Goal: Communication & Community: Answer question/provide support

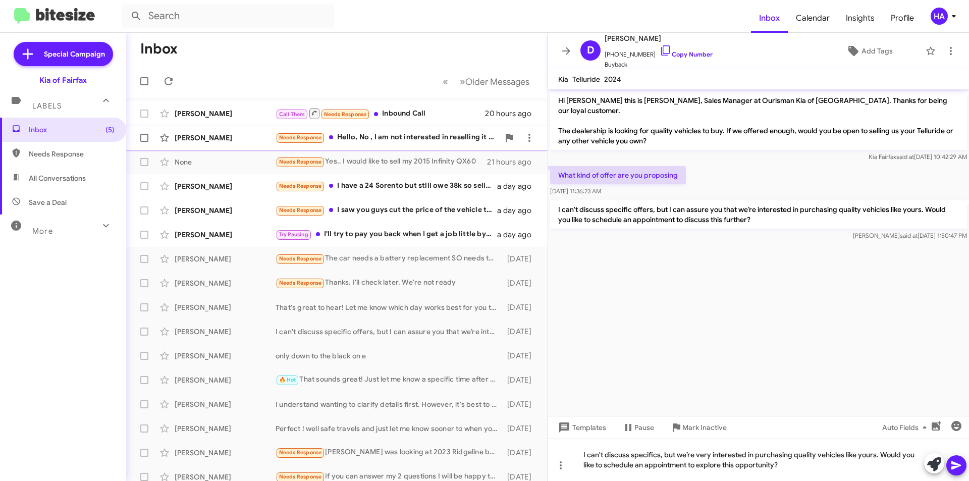
click at [449, 139] on div "Needs Response Hello, No , I am not interested in reselling it , but I need a f…" at bounding box center [388, 138] width 224 height 12
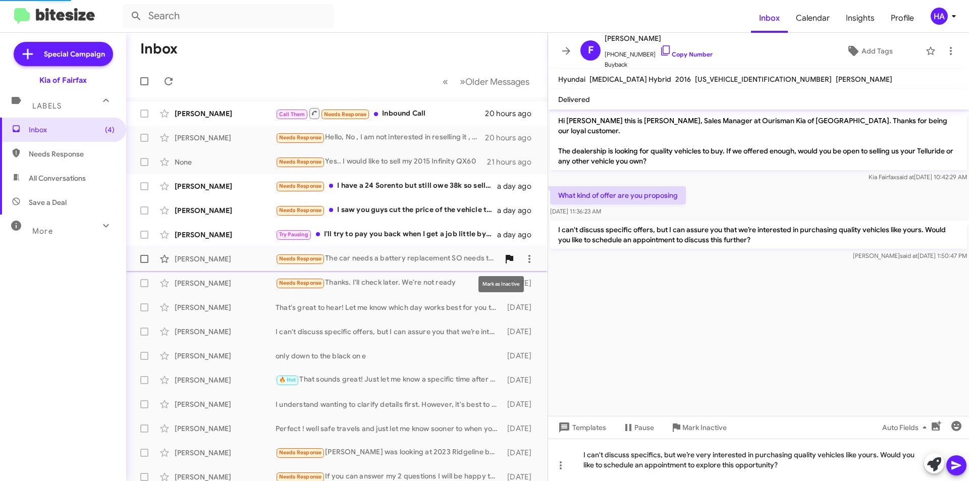
scroll to position [56, 0]
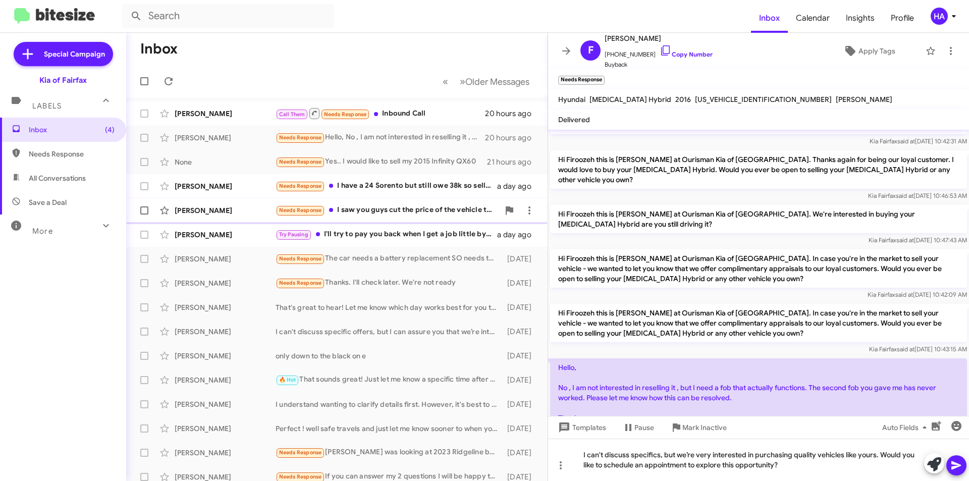
drag, startPoint x: 402, startPoint y: 182, endPoint x: 406, endPoint y: 200, distance: 18.5
click at [402, 184] on div "Needs Response I have a 24 Sorento but still owe 38k so selling is t an option …" at bounding box center [387, 186] width 222 height 12
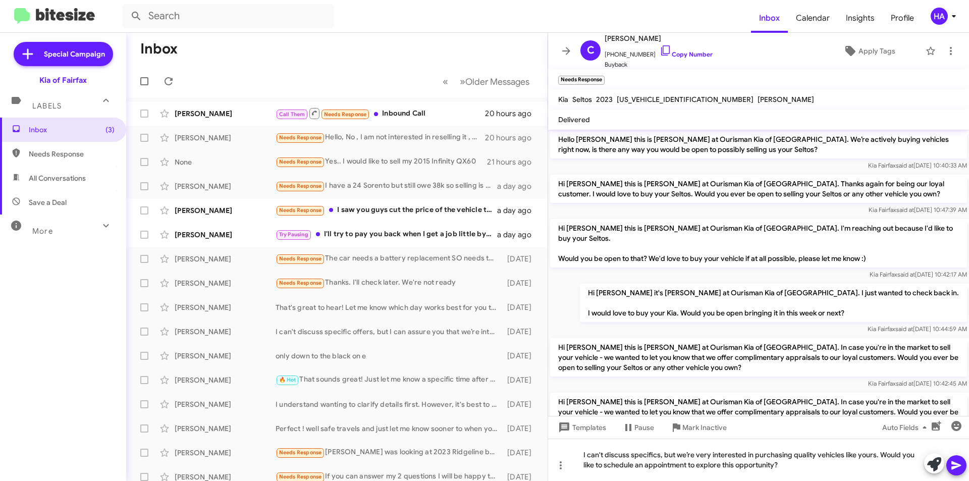
scroll to position [140, 0]
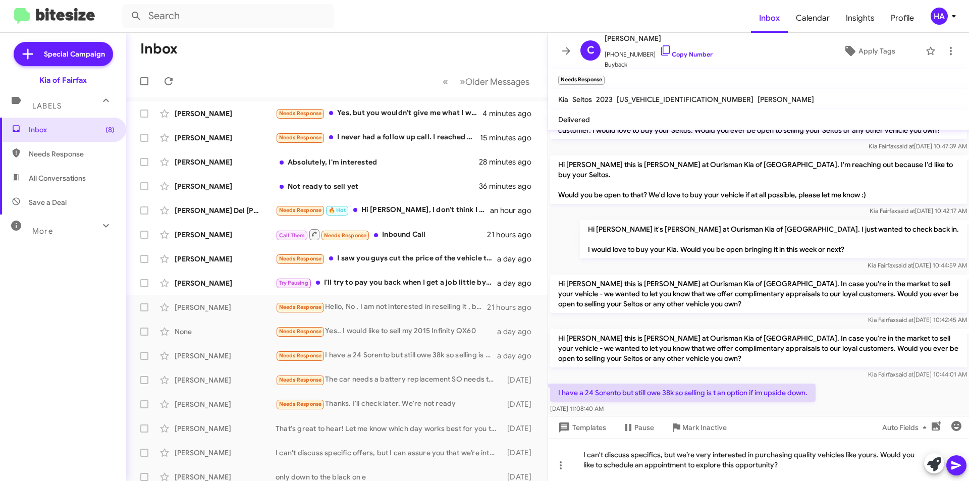
click at [533, 20] on form at bounding box center [436, 16] width 629 height 24
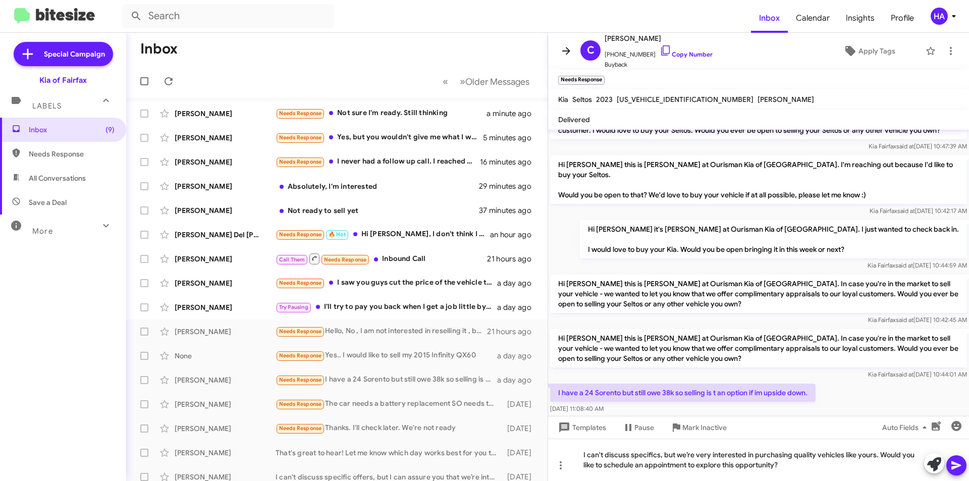
click at [567, 50] on icon at bounding box center [566, 51] width 8 height 8
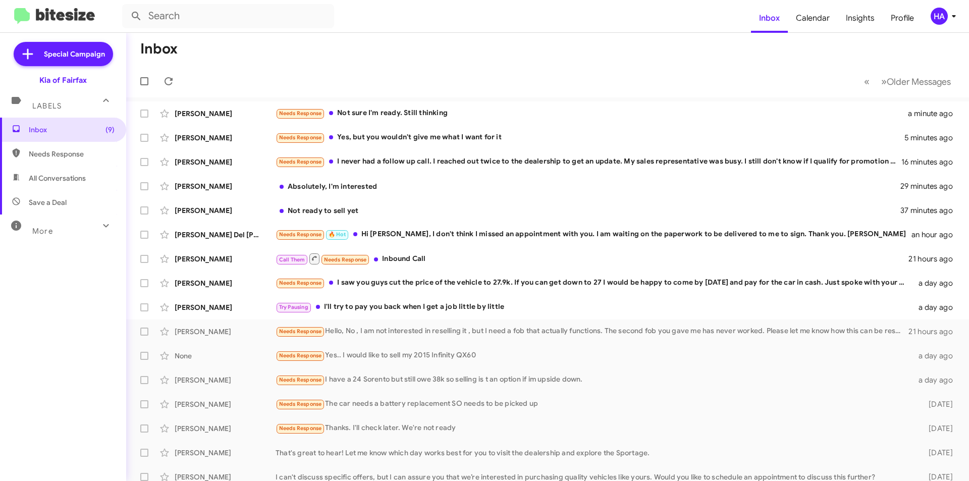
click at [501, 62] on mat-toolbar-row "Inbox" at bounding box center [547, 49] width 843 height 32
